Goal: Understand process/instructions: Learn about a topic

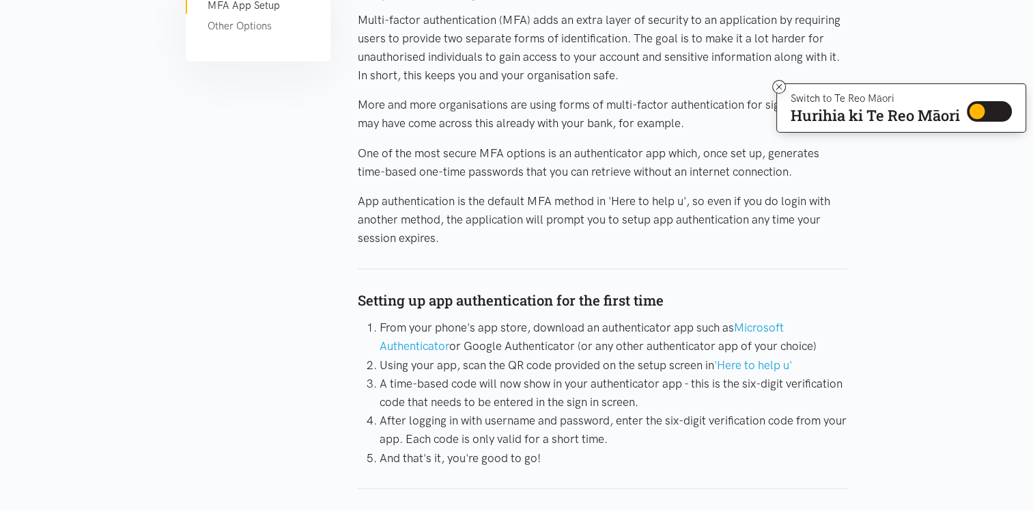
scroll to position [349, 0]
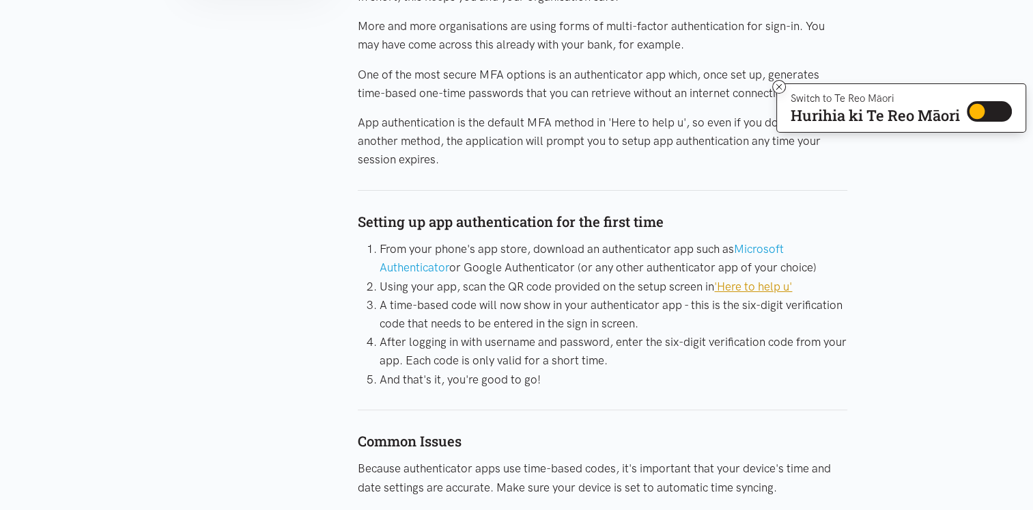
click at [754, 285] on link "'Here to help u'" at bounding box center [753, 286] width 78 height 14
click at [779, 89] on icon at bounding box center [780, 87] width 10 height 10
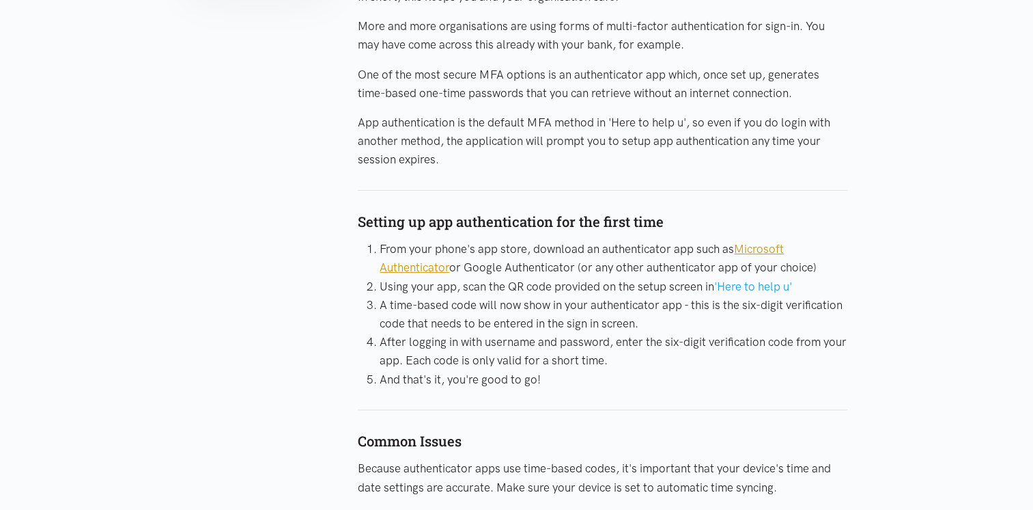
click at [781, 247] on link "Microsoft Authenticator" at bounding box center [582, 258] width 404 height 32
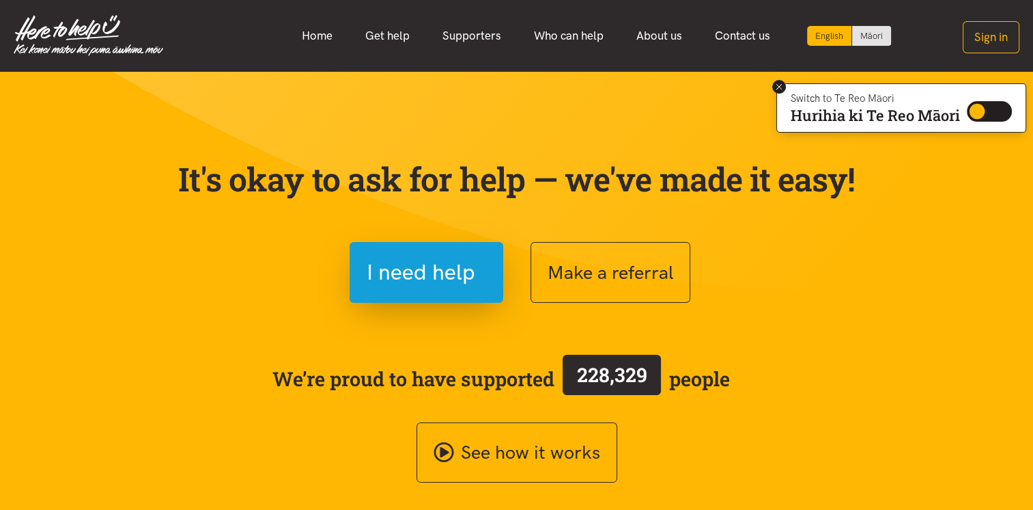
click at [776, 85] on icon at bounding box center [780, 87] width 10 height 10
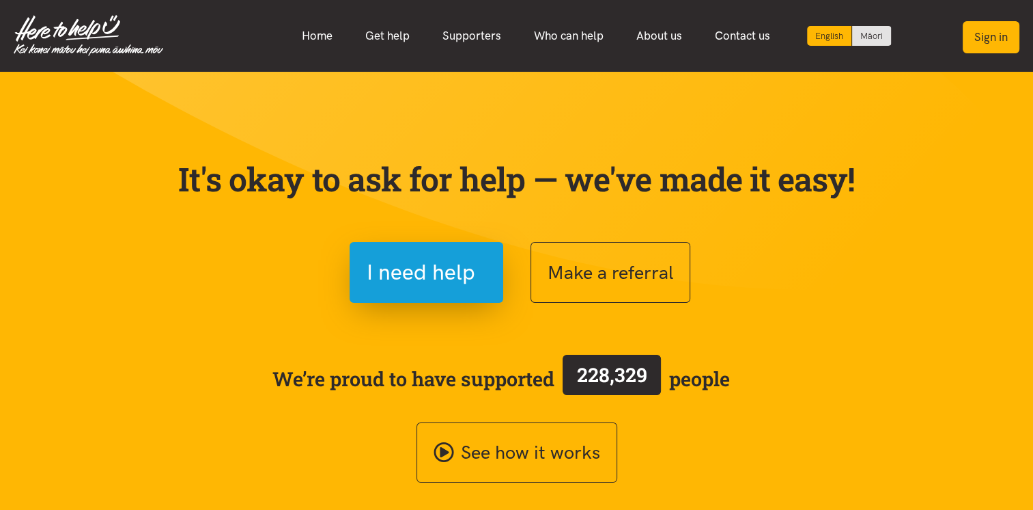
click at [984, 29] on button "Sign in" at bounding box center [991, 37] width 57 height 32
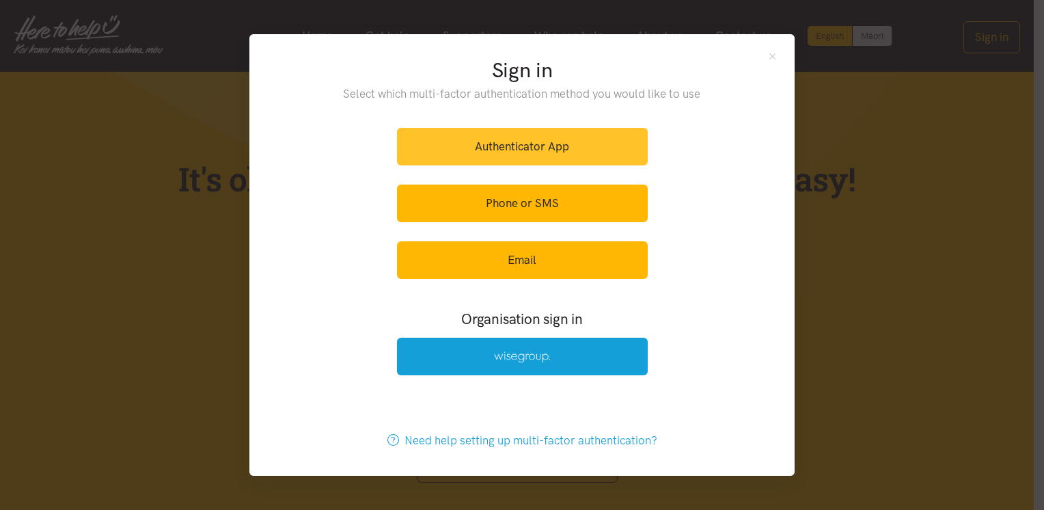
click at [598, 141] on link "Authenticator App" at bounding box center [522, 147] width 251 height 38
